Goal: Navigation & Orientation: Find specific page/section

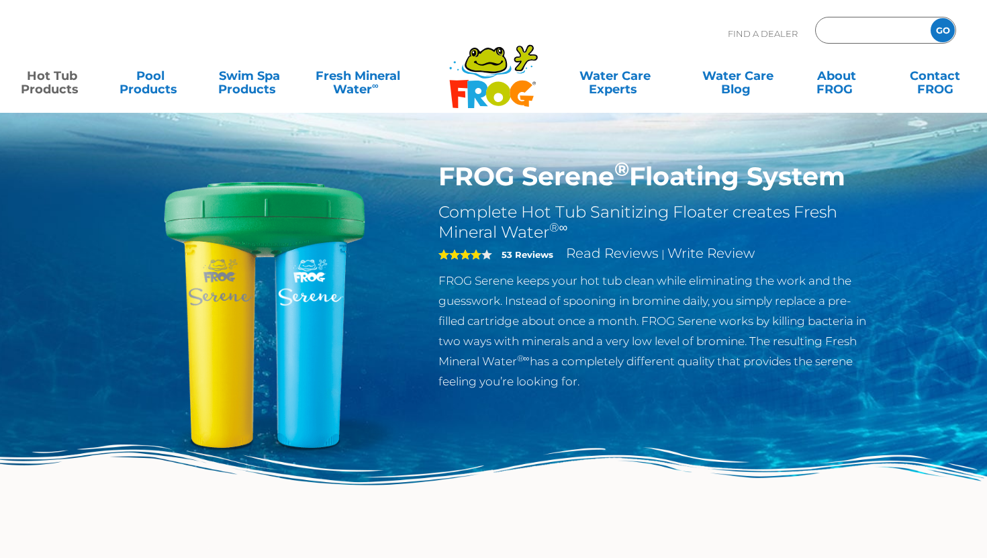
click at [846, 33] on input "text" at bounding box center [871, 30] width 91 height 19
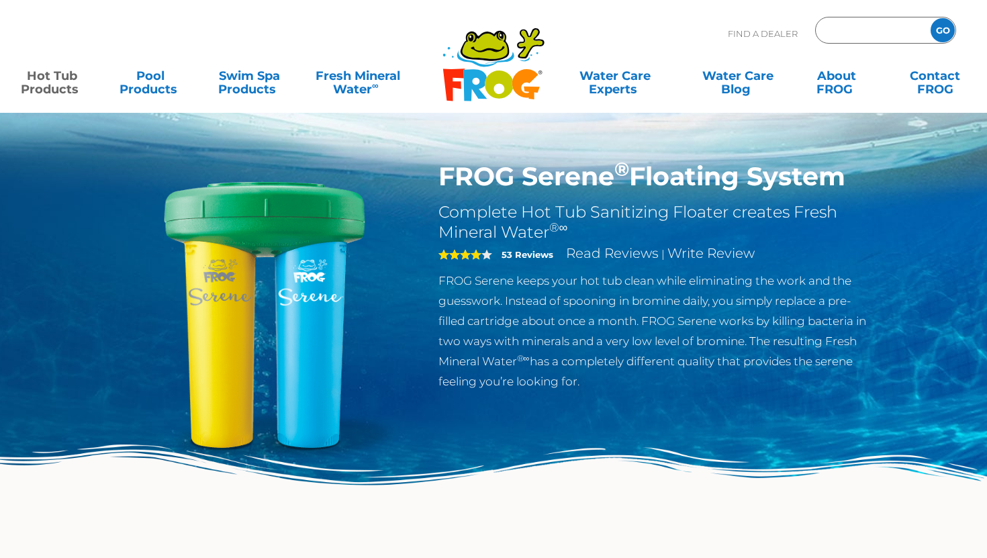
type input "ENTER ZIP CODE"
click at [652, 21] on div "Find A Dealer ENTER ZIP CODE GO" at bounding box center [493, 40] width 960 height 46
click at [859, 32] on input "Zip Code Form" at bounding box center [871, 30] width 91 height 19
type input "10001"
click at [947, 30] on input "GO" at bounding box center [942, 30] width 24 height 24
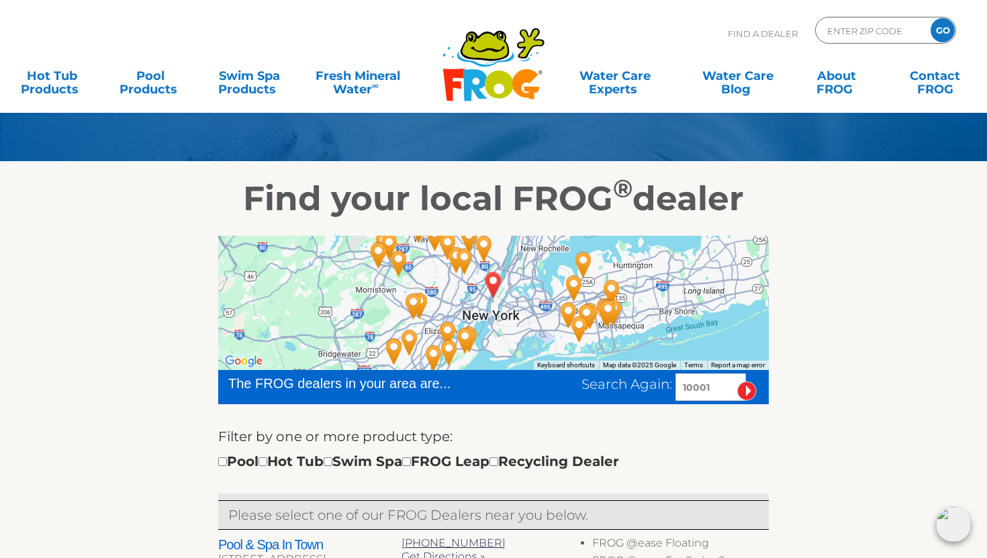
scroll to position [110, 0]
